Goal: Task Accomplishment & Management: Manage account settings

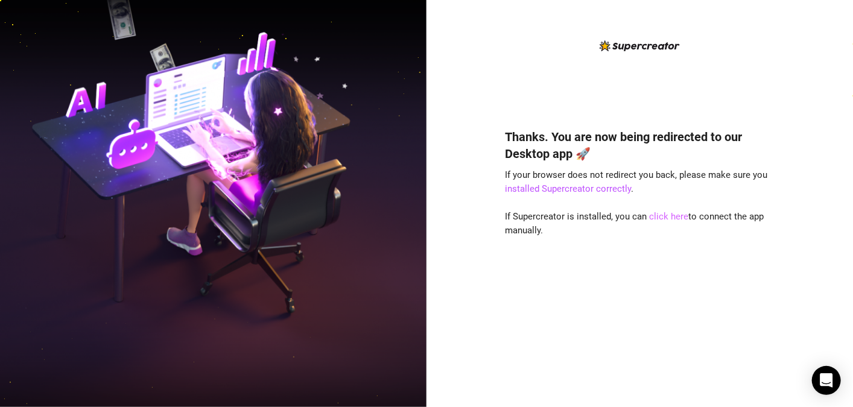
click at [665, 218] on link "click here" at bounding box center [669, 216] width 39 height 11
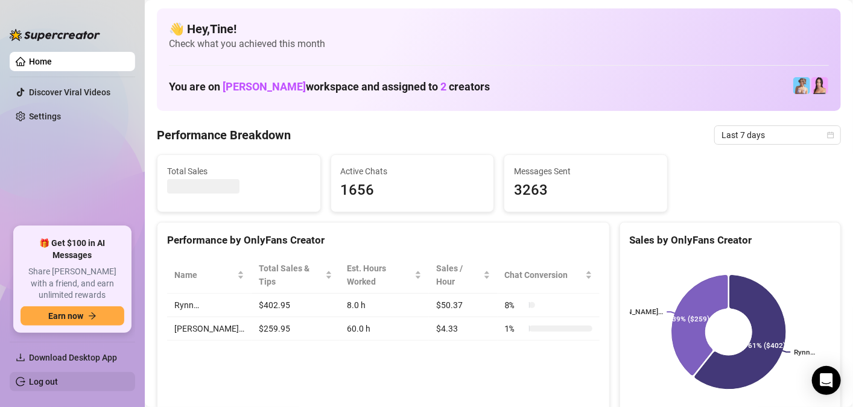
click at [45, 379] on link "Log out" at bounding box center [43, 382] width 29 height 10
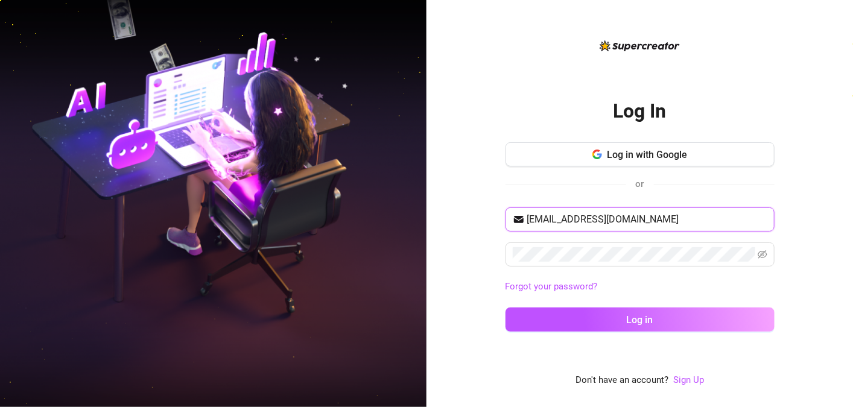
click at [746, 221] on input "kristinej6543@gmail.com" at bounding box center [647, 219] width 240 height 14
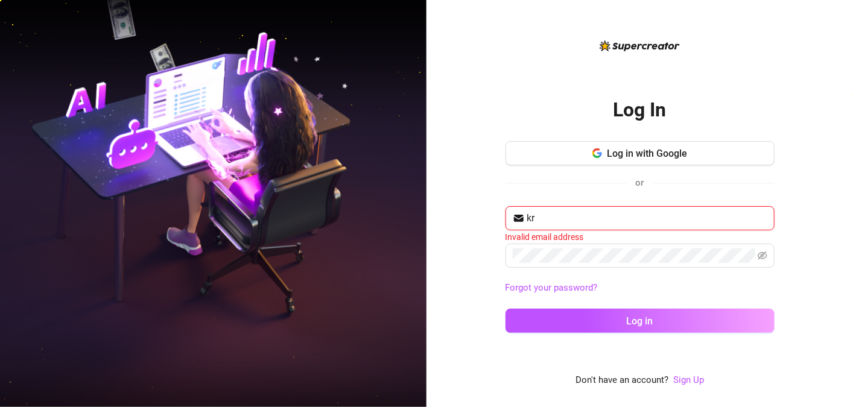
type input "k"
type input "gfederis02@gmail.com"
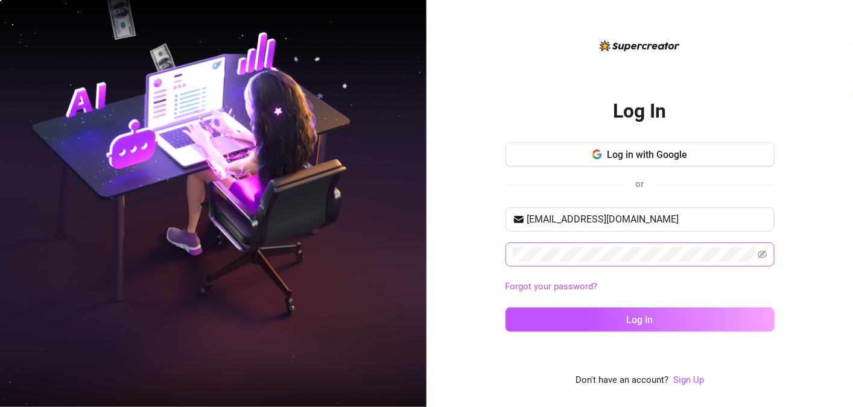
click at [768, 258] on span at bounding box center [640, 255] width 269 height 24
click at [765, 256] on icon "eye-invisible" at bounding box center [763, 254] width 10 height 8
click at [443, 326] on div "Log In Log in with Google or gfederis02@gmail.com Forgot your password? Log in …" at bounding box center [640, 203] width 427 height 407
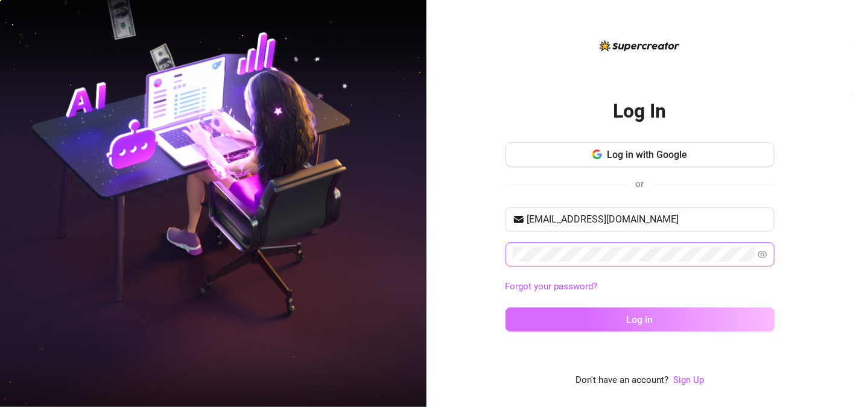
click at [550, 323] on button "Log in" at bounding box center [640, 320] width 269 height 24
